Goal: Transaction & Acquisition: Obtain resource

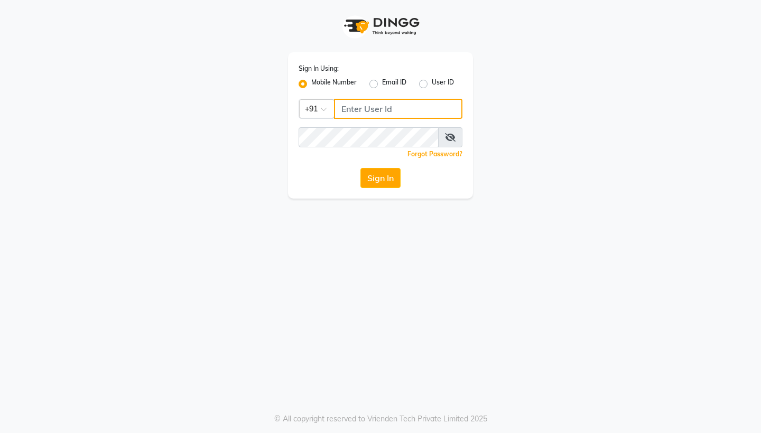
type input "8383058393"
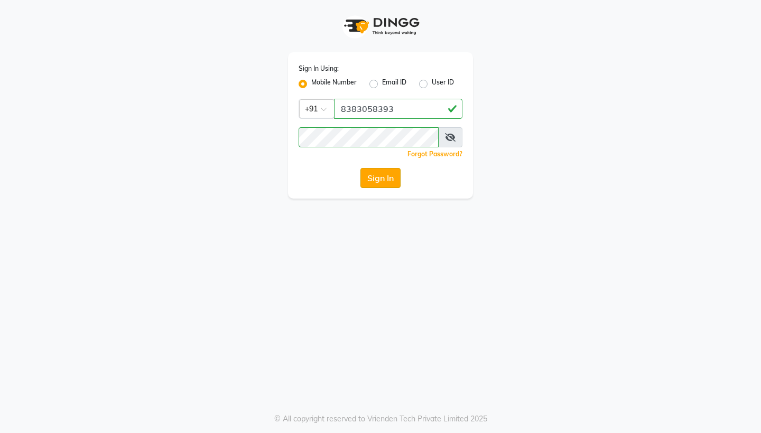
click at [370, 184] on button "Sign In" at bounding box center [380, 178] width 40 height 20
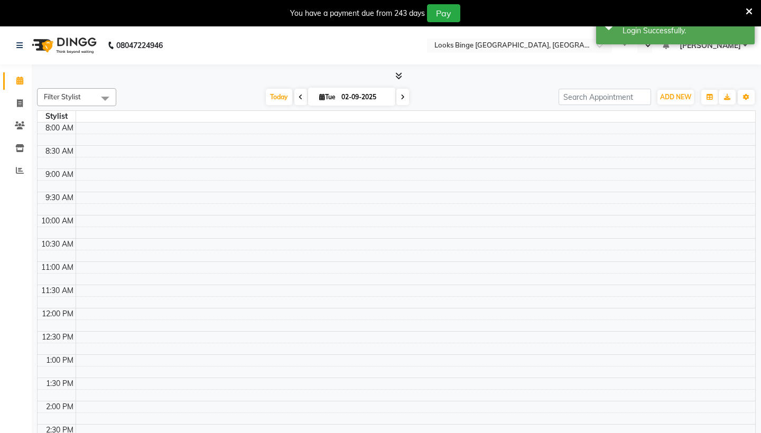
select select "en"
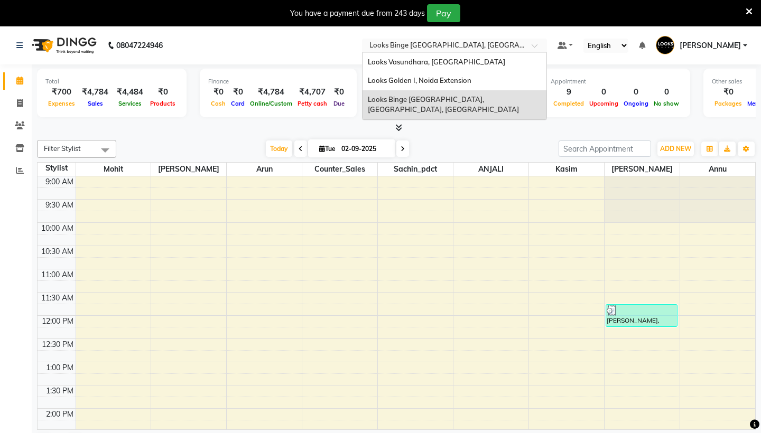
click at [402, 44] on div at bounding box center [454, 46] width 185 height 11
click at [173, 150] on div "[DATE] [DATE]" at bounding box center [338, 149] width 432 height 16
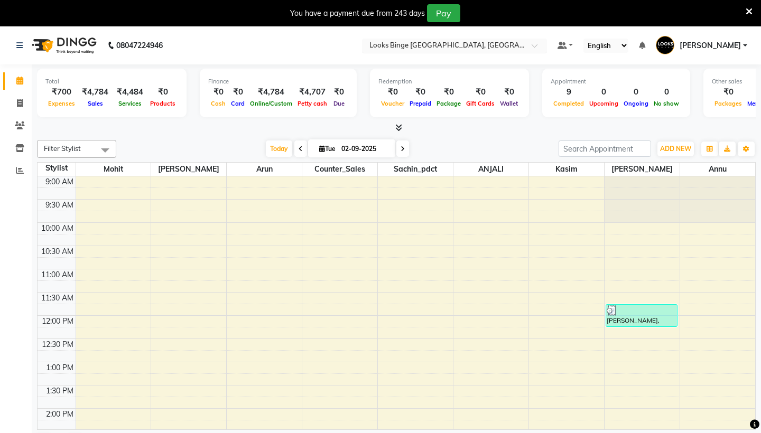
click at [367, 49] on input "text" at bounding box center [443, 46] width 153 height 11
click at [218, 127] on div at bounding box center [396, 128] width 719 height 11
click at [23, 166] on icon at bounding box center [20, 170] width 8 height 8
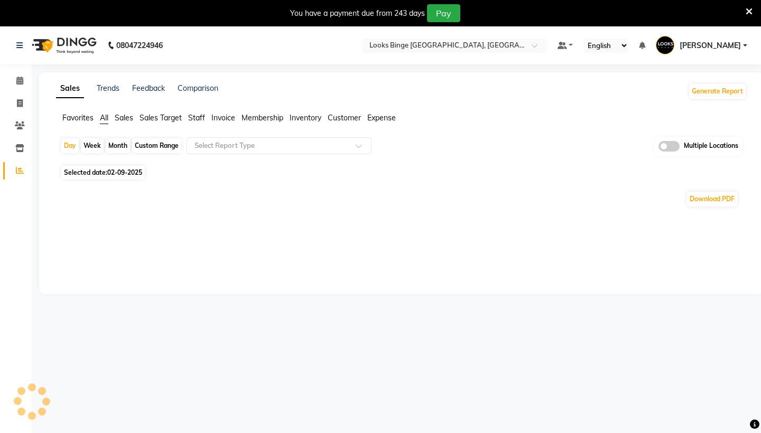
click at [120, 114] on span "Sales" at bounding box center [124, 118] width 18 height 10
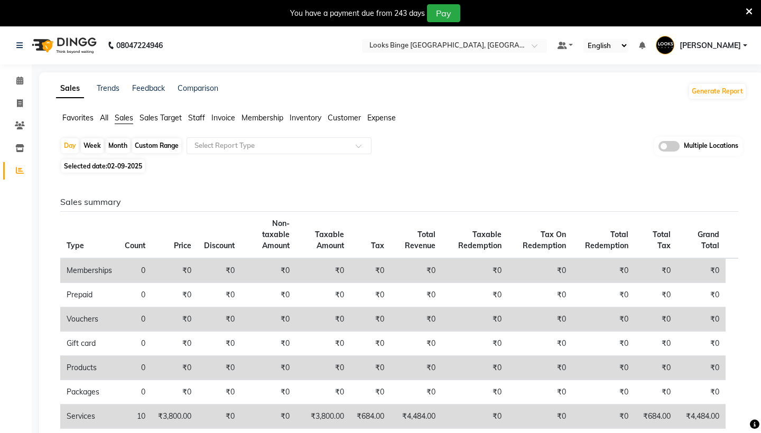
click at [117, 145] on div "Month" at bounding box center [118, 145] width 24 height 15
select select "9"
select select "2025"
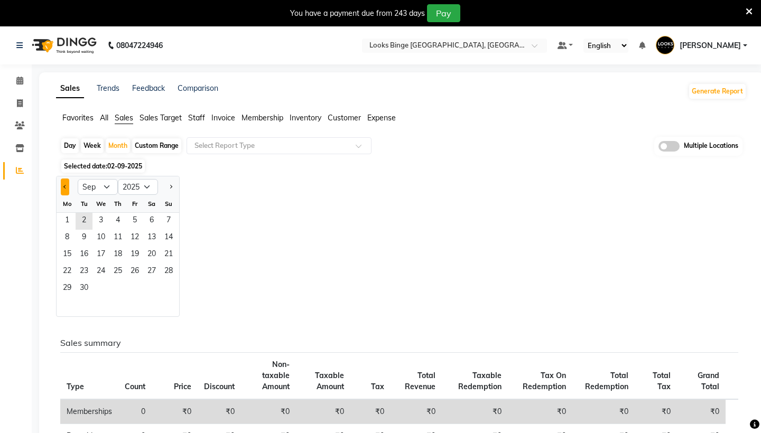
click at [64, 183] on button "Previous month" at bounding box center [65, 187] width 8 height 17
select select "8"
click at [138, 274] on span "22" at bounding box center [134, 272] width 17 height 17
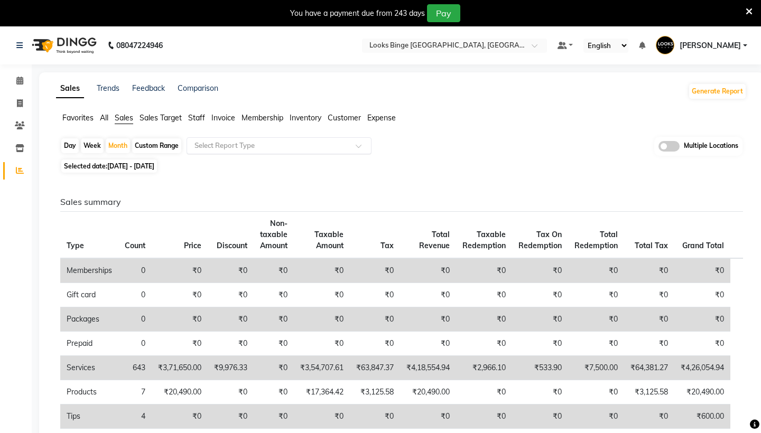
click at [244, 146] on input "text" at bounding box center [268, 146] width 152 height 11
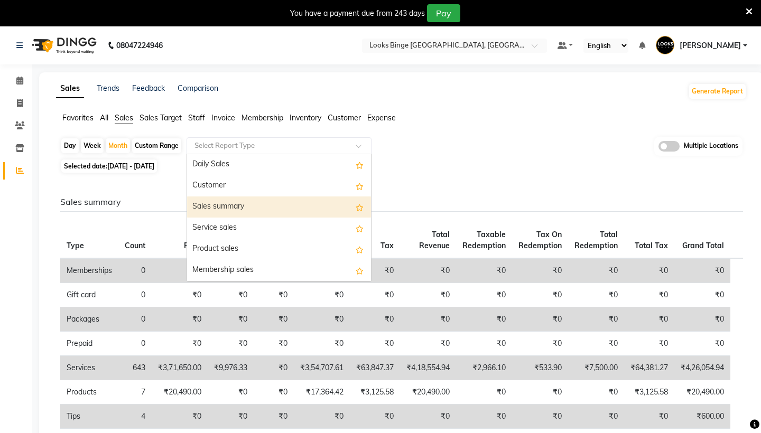
click at [262, 203] on div "Sales summary" at bounding box center [279, 207] width 184 height 21
select select "full_report"
select select "pdf"
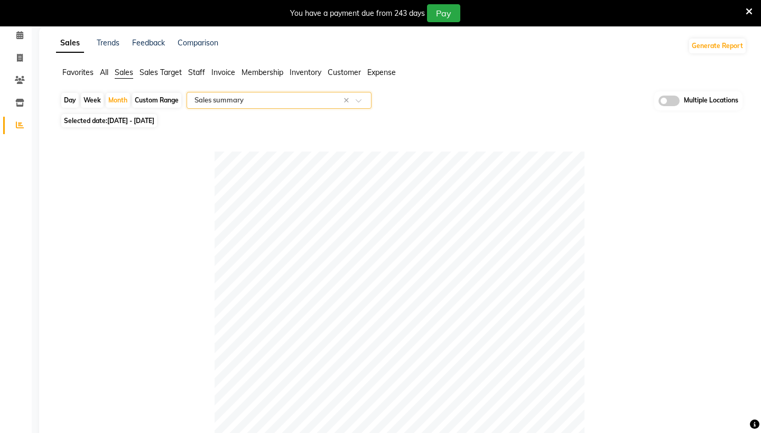
scroll to position [16, 0]
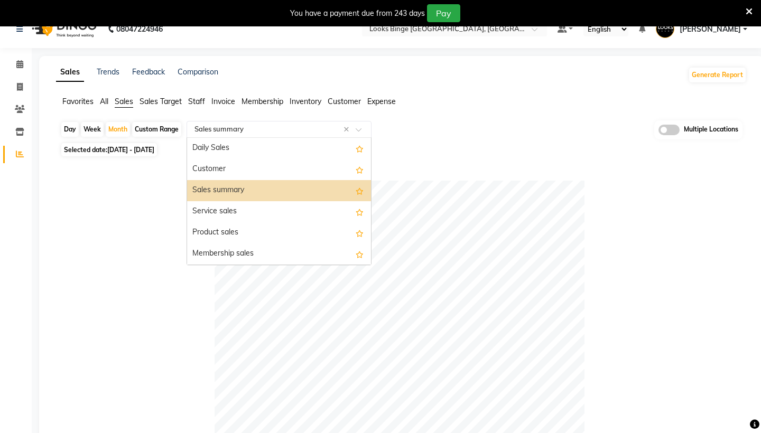
click at [249, 137] on div "Select Report Type × Sales summary ×" at bounding box center [279, 129] width 185 height 17
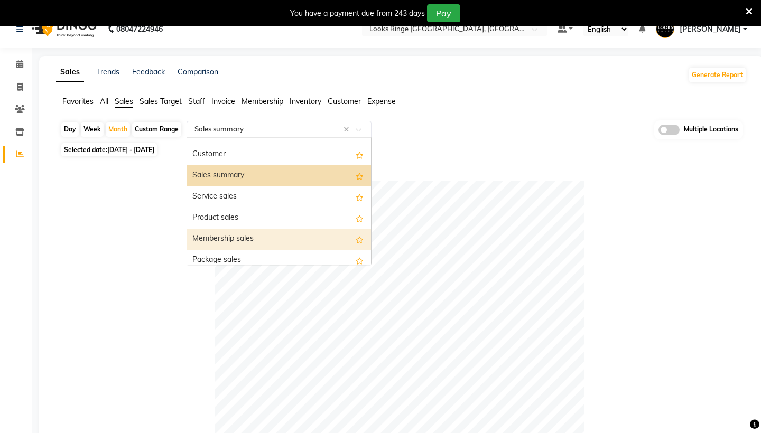
scroll to position [0, 0]
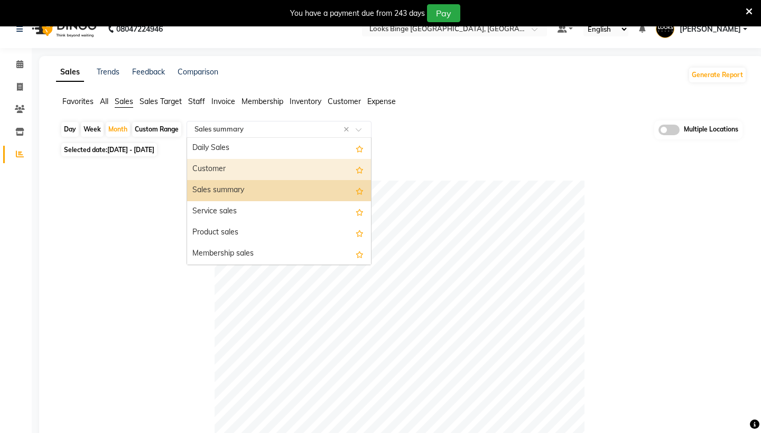
click at [254, 145] on div "Daily Sales" at bounding box center [279, 148] width 184 height 21
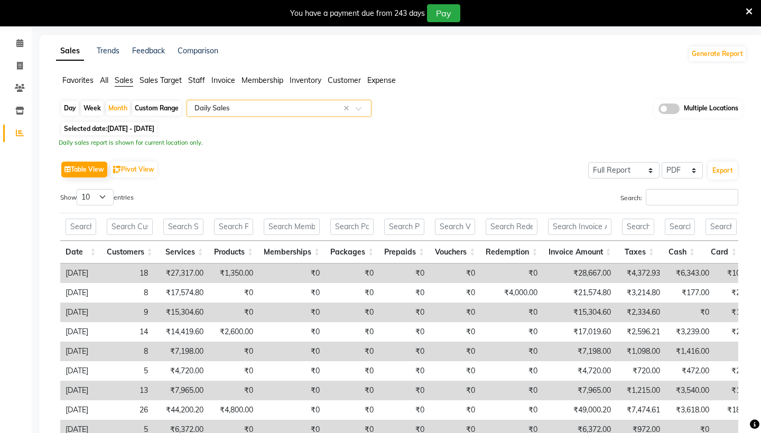
scroll to position [42, 0]
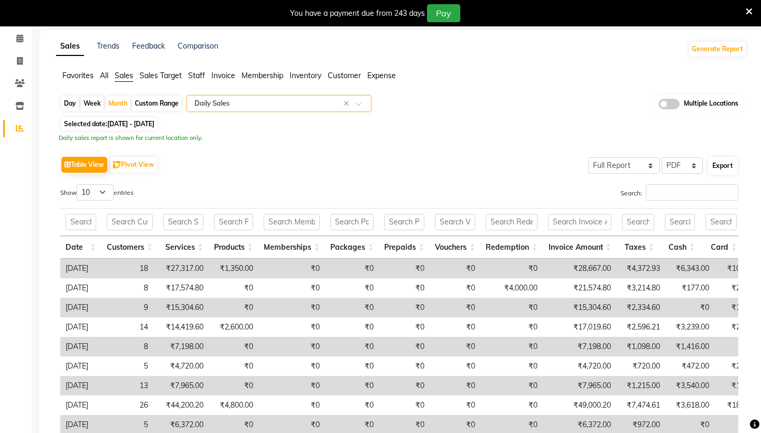
click at [719, 166] on button "Export" at bounding box center [722, 166] width 29 height 18
select select "sans-serif"
select select "10px"
select select "template_1"
select select "A4"
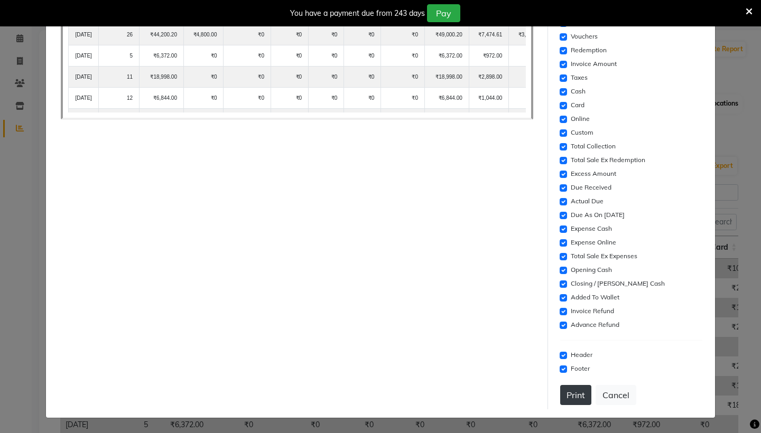
scroll to position [253, 0]
click at [573, 401] on button "Print" at bounding box center [575, 395] width 31 height 20
click at [741, 45] on ngb-modal-window "× Report Preview Report Name: Daily Sales Report Duration: [DATE] - [DATE] Look…" at bounding box center [380, 216] width 761 height 433
click at [746, 12] on icon at bounding box center [749, 12] width 7 height 10
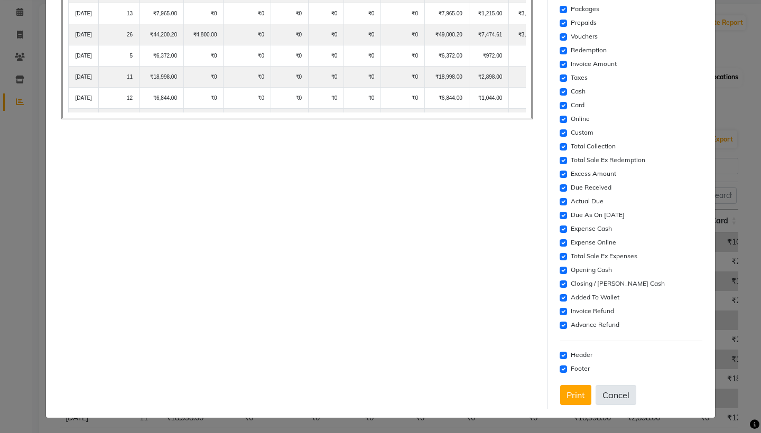
click at [619, 385] on button "Cancel" at bounding box center [616, 395] width 41 height 20
